Goal: Information Seeking & Learning: Learn about a topic

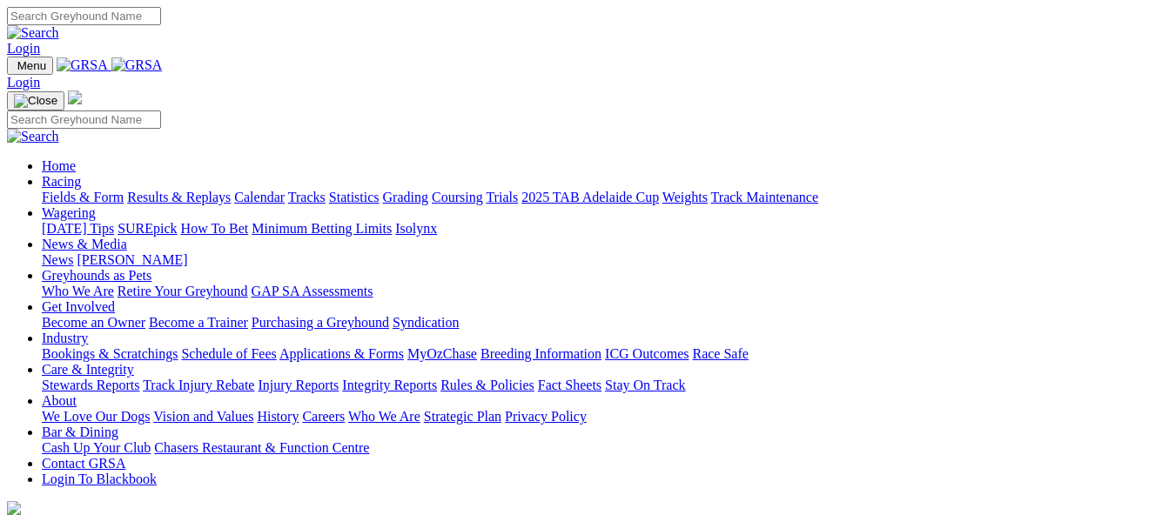
scroll to position [609, 0]
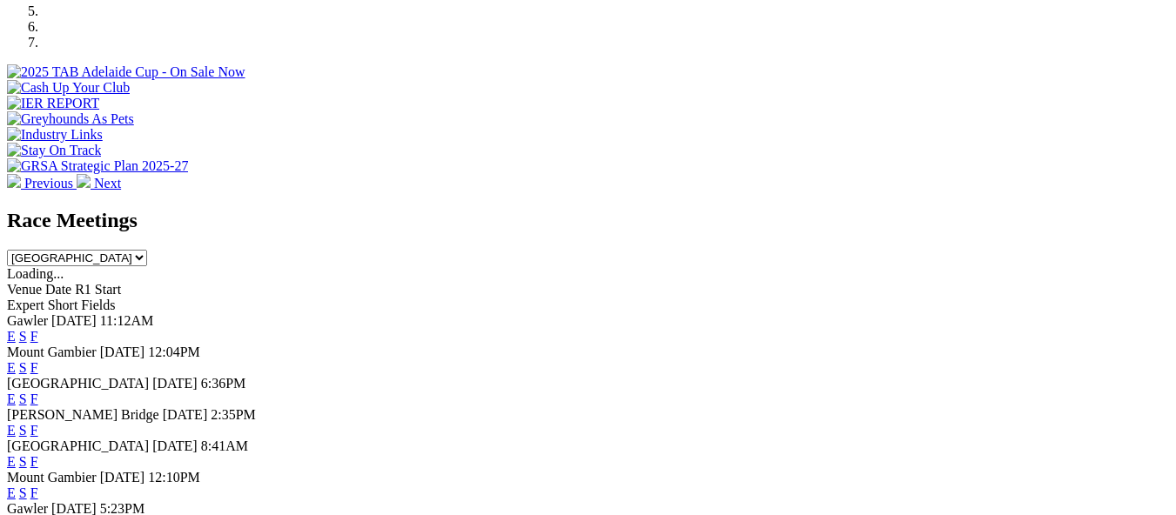
click at [16, 423] on link "E" at bounding box center [11, 430] width 9 height 15
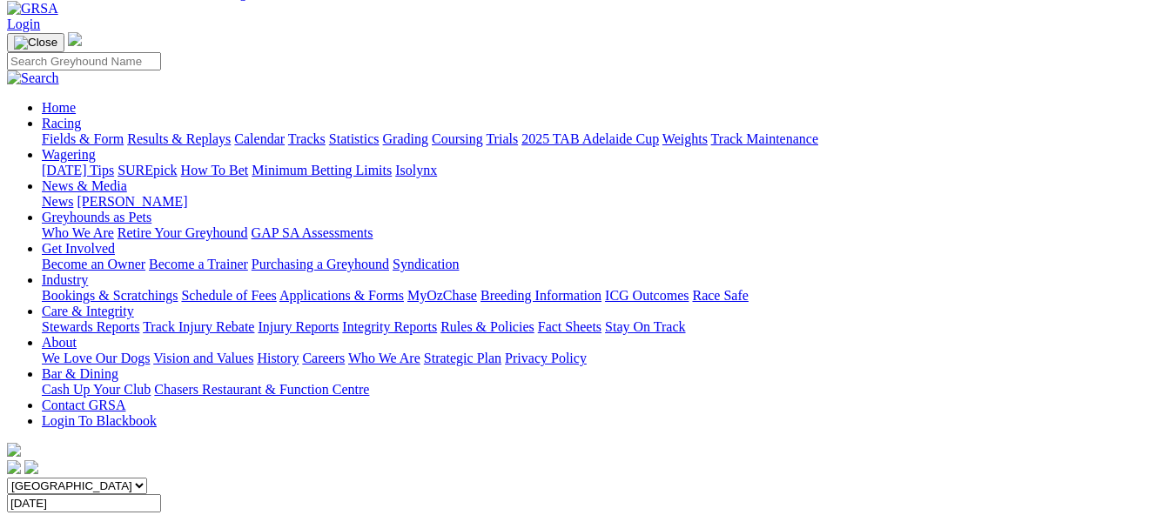
scroll to position [435, 0]
